Goal: Complete application form

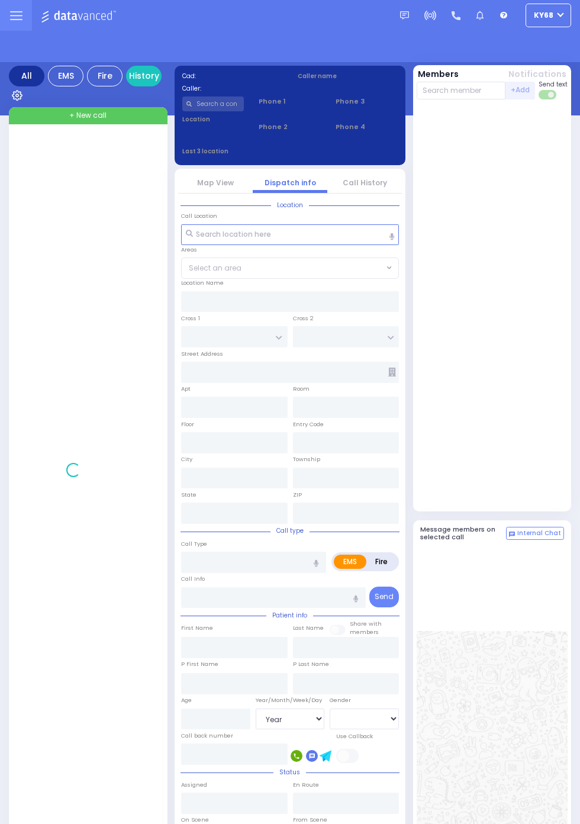
select select "Year"
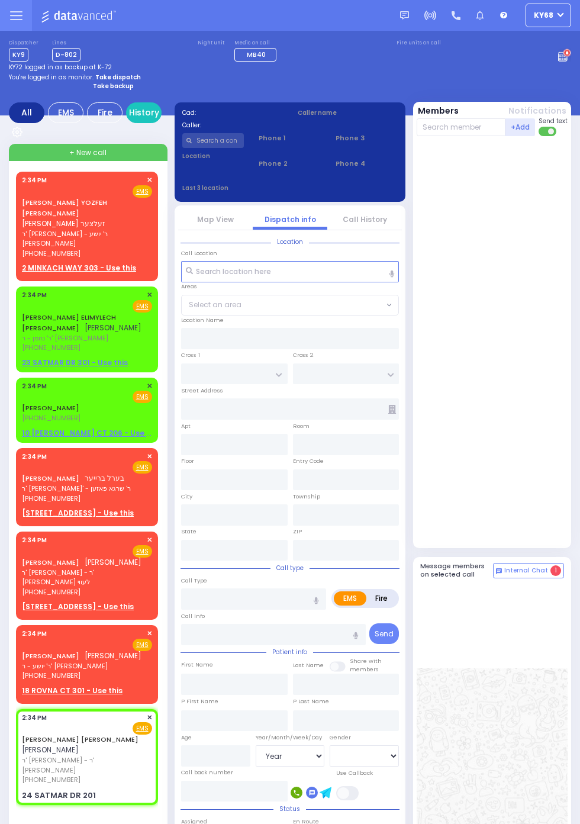
select select
radio input "true"
type input "[PERSON_NAME]"
select select
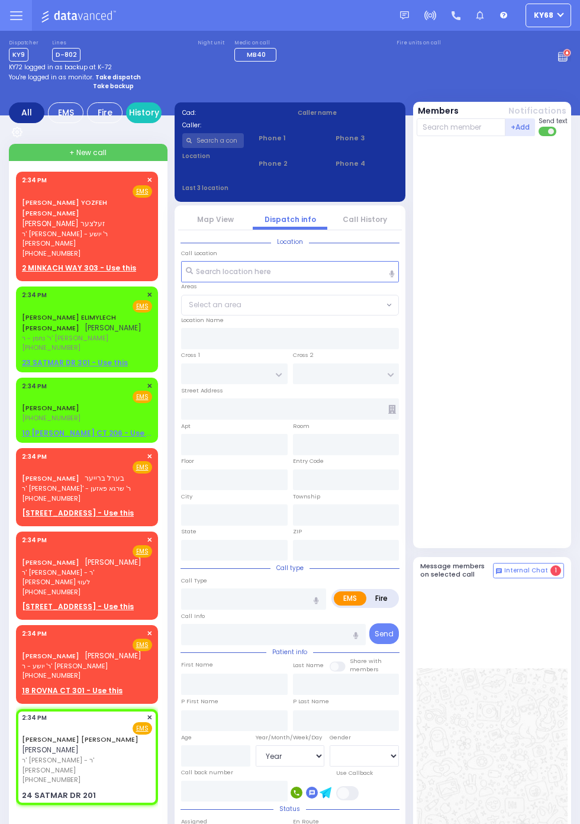
type input "14:34"
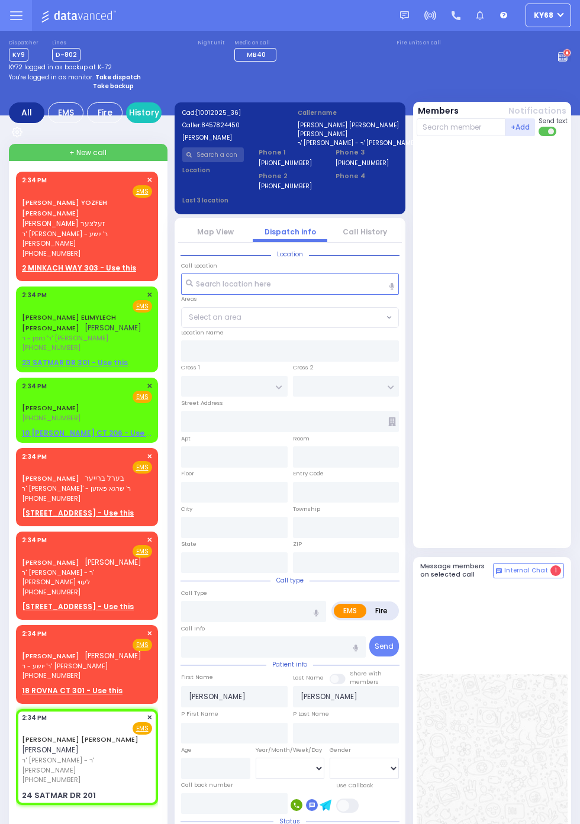
type input "HAYES COURT"
type input "ORSHAVA COURT"
type input "24 SATMAR DR"
type input "201"
type input "[PERSON_NAME]"
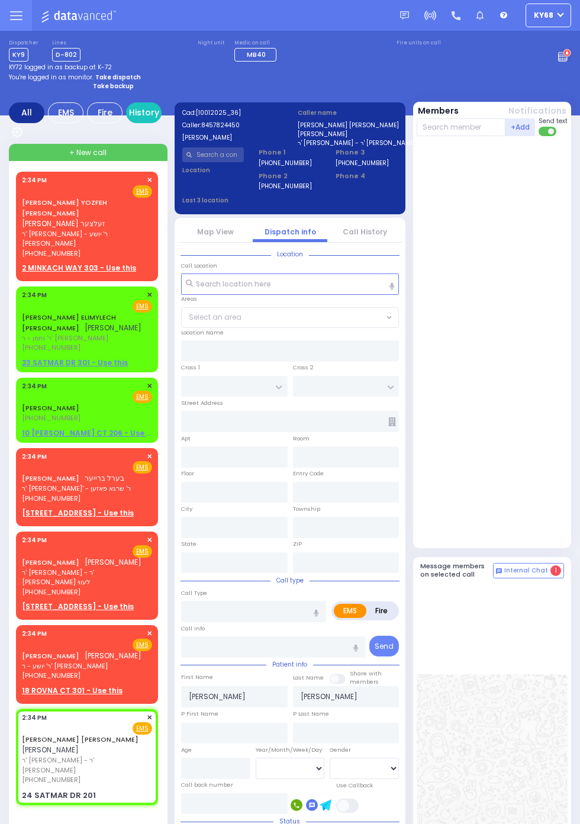
type input "[US_STATE]"
type input "10950"
select select "SECTION 3"
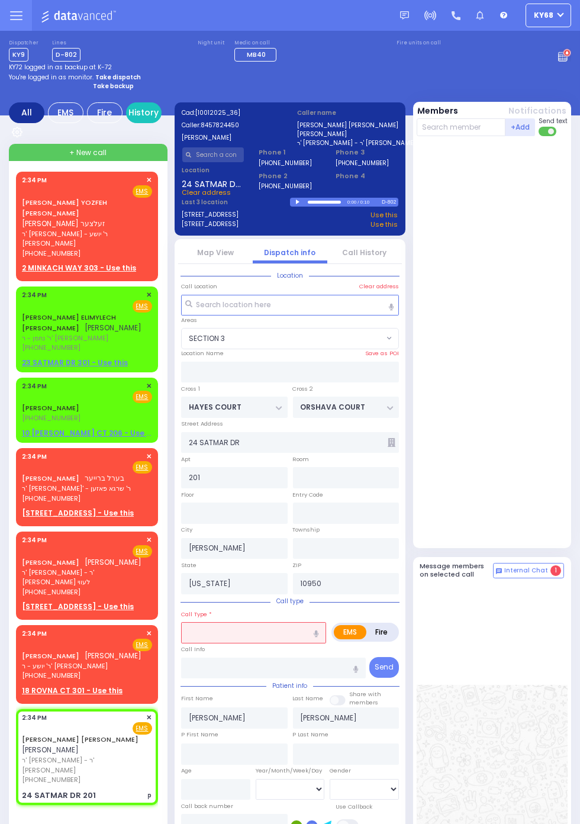
select select
type input "p"
radio input "true"
select select
select select "SECTION 3"
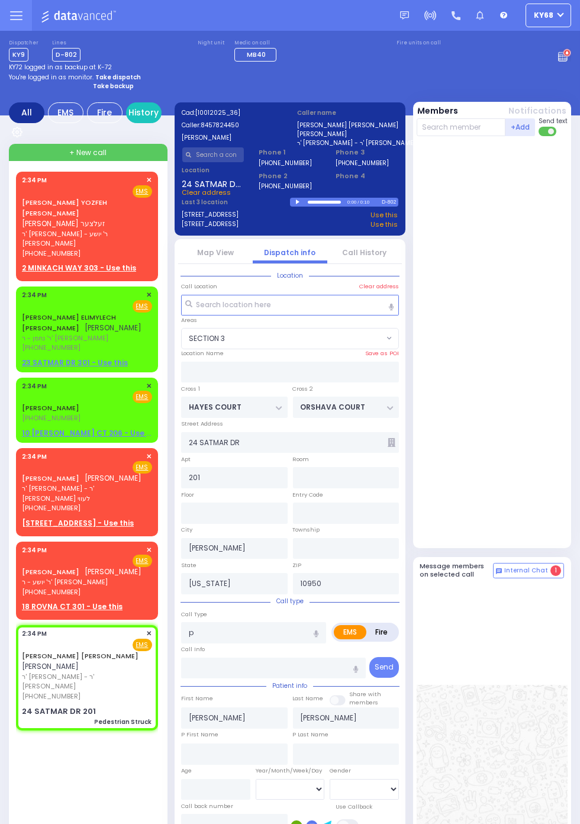
select select
type input "Pedestrian Struck"
radio input "true"
select select
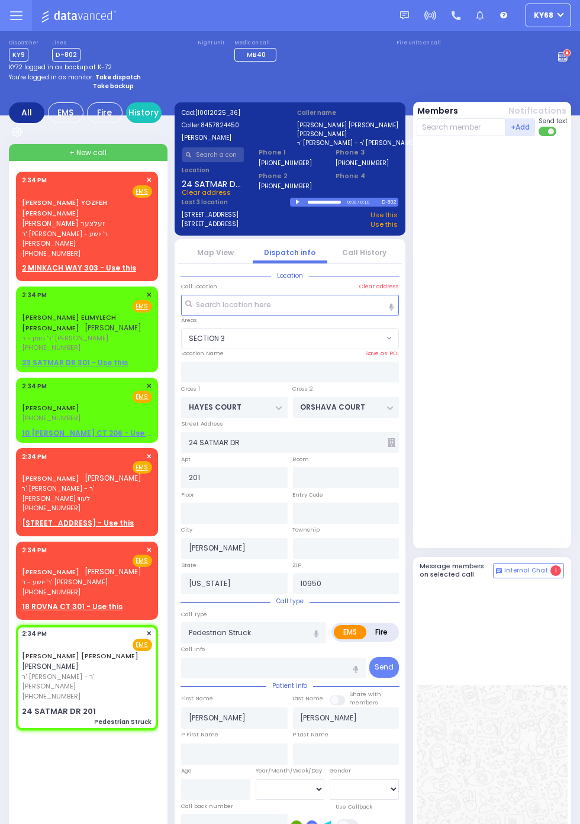
radio input "true"
select select
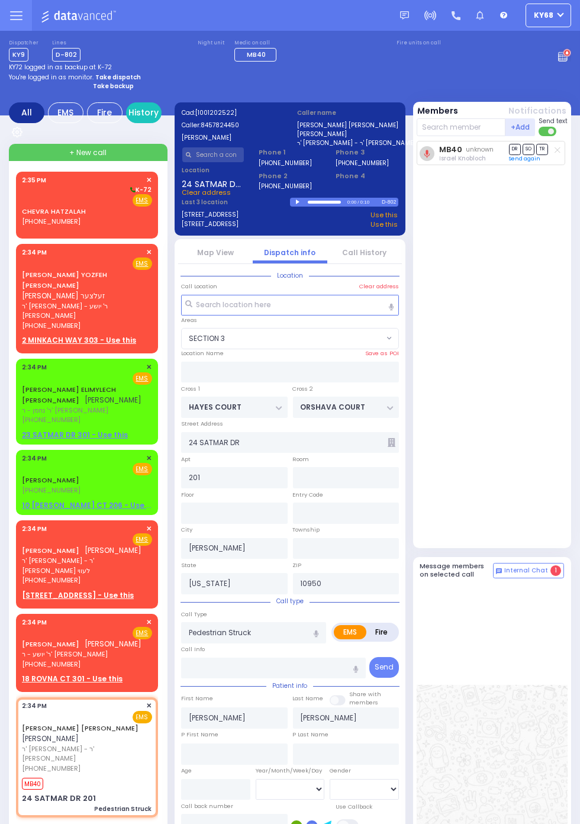
select select "SECTION 3"
radio input "true"
select select
type input "14:35"
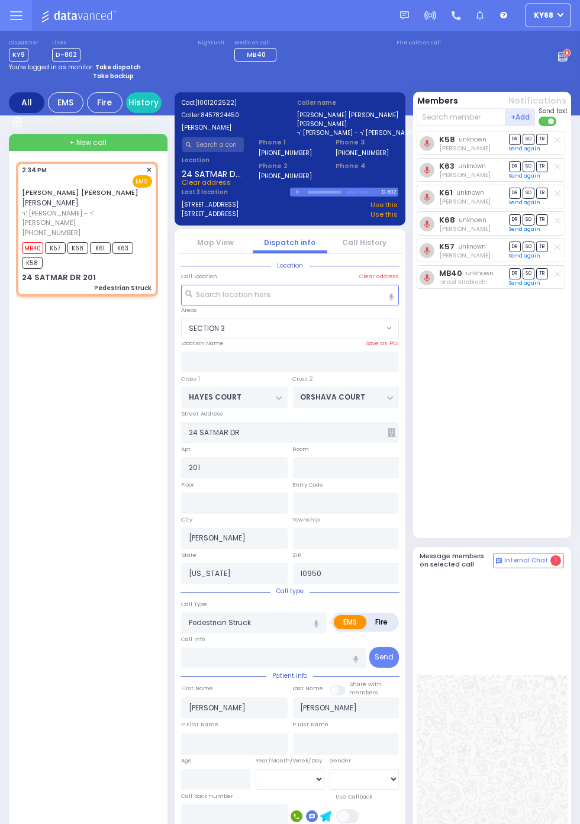
select select "SECTION 3"
radio input "true"
select select
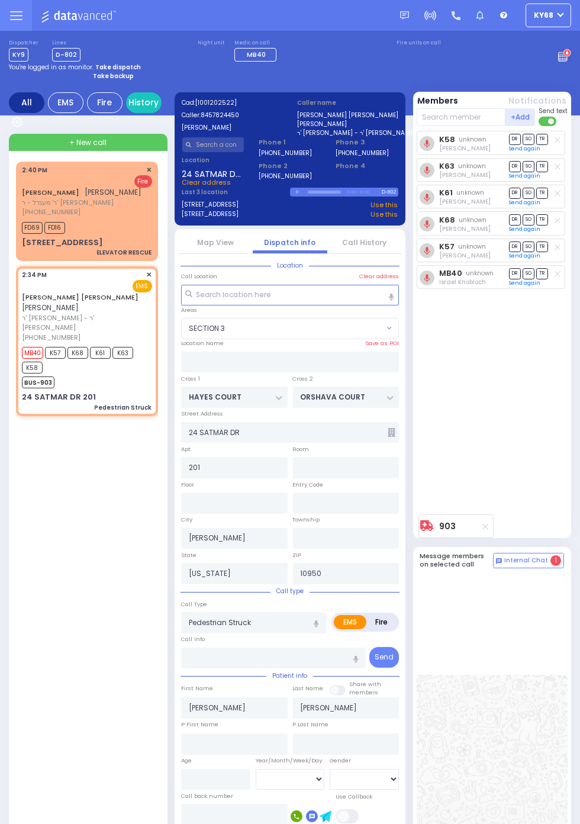
select select "SECTION 3"
radio input "true"
select select
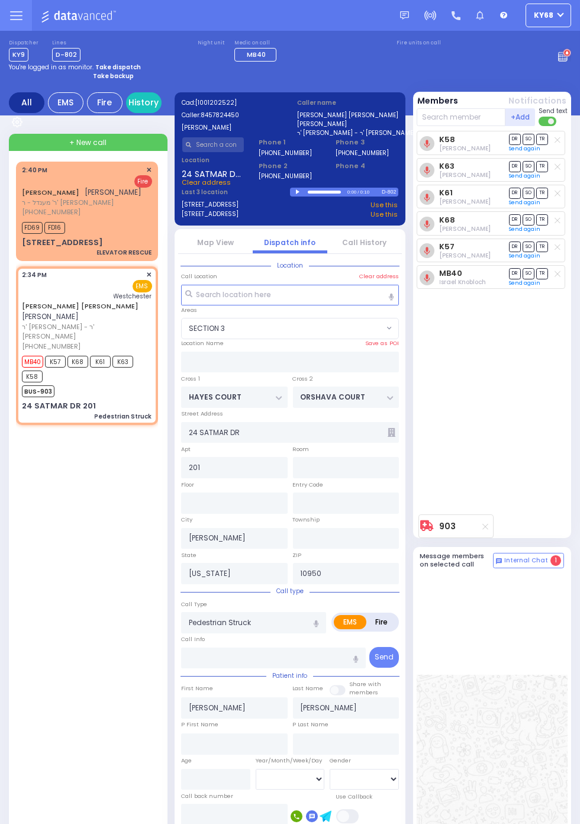
select select
radio input "true"
select select
type input "[GEOGRAPHIC_DATA]-[PERSON_NAME][GEOGRAPHIC_DATA]"
select select "SECTION 3"
